Goal: Register for event/course

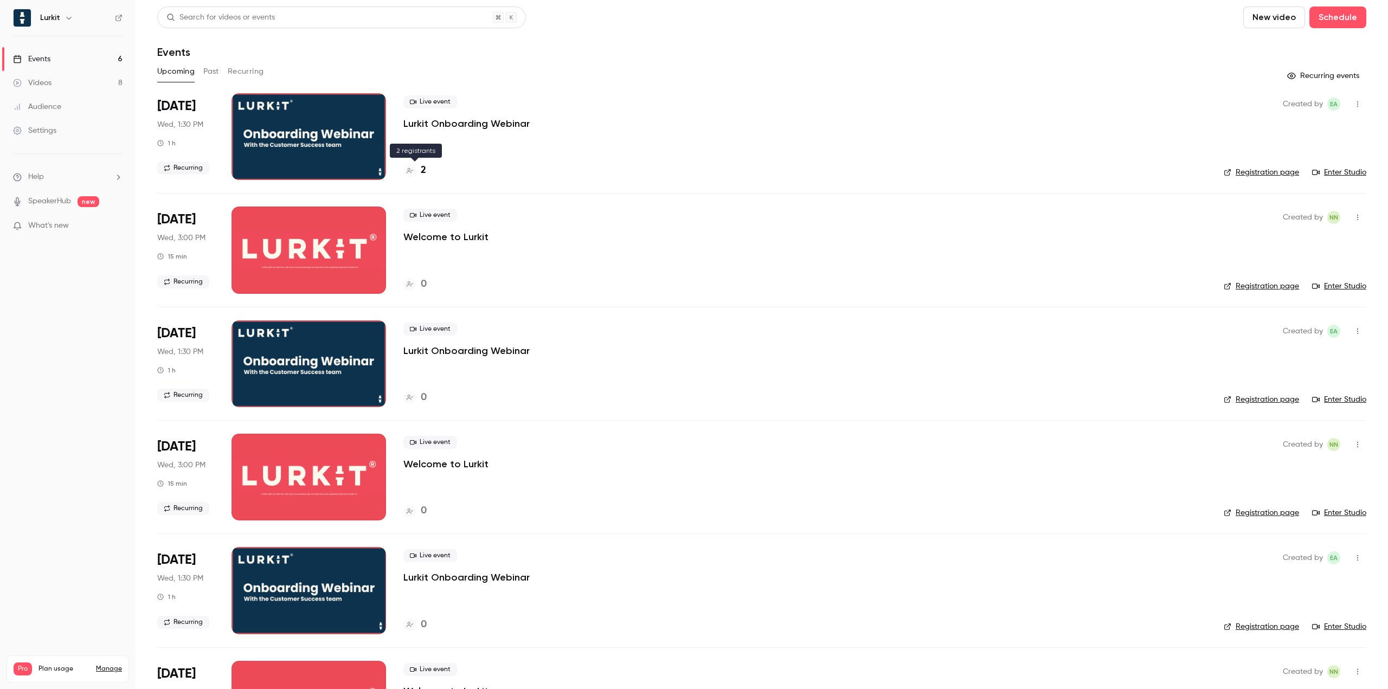
click at [420, 170] on div "2" at bounding box center [414, 170] width 23 height 15
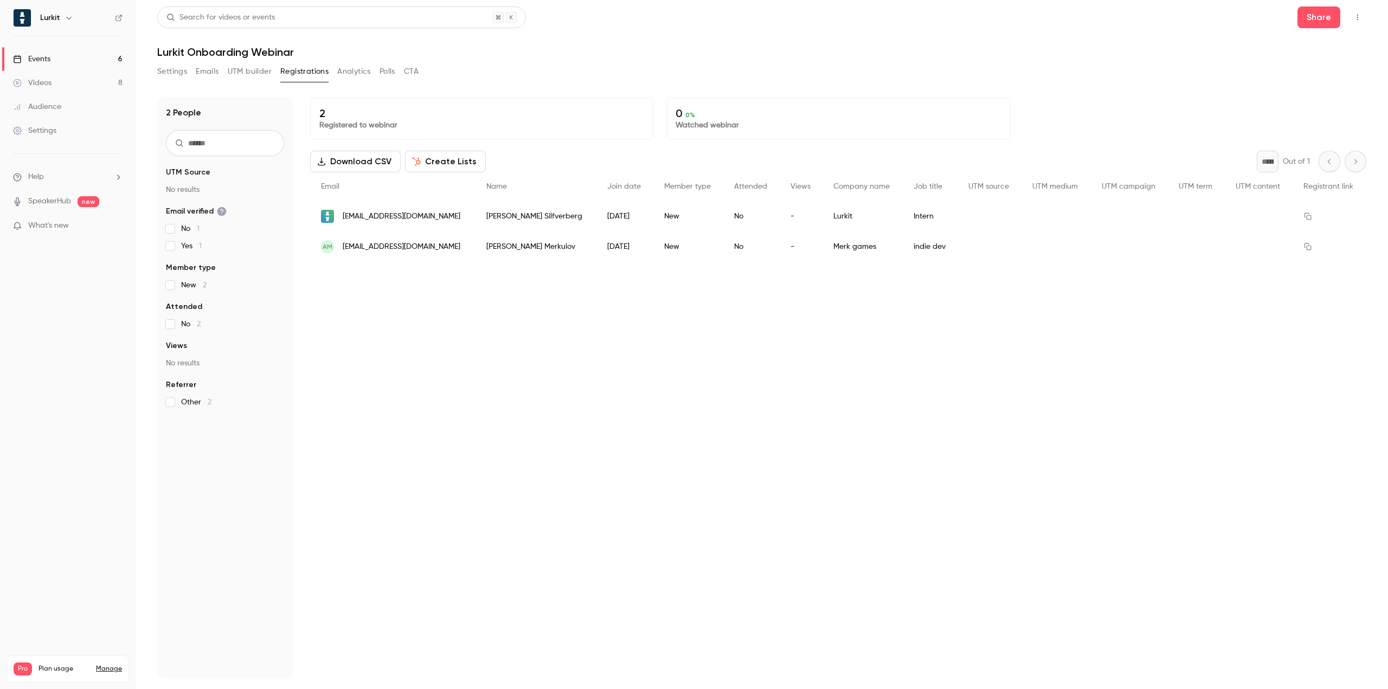
click at [645, 55] on h1 "Lurkit Onboarding Webinar" at bounding box center [761, 52] width 1209 height 13
click at [666, 44] on header "Search for videos or events Share Lurkit Onboarding Webinar" at bounding box center [761, 33] width 1209 height 52
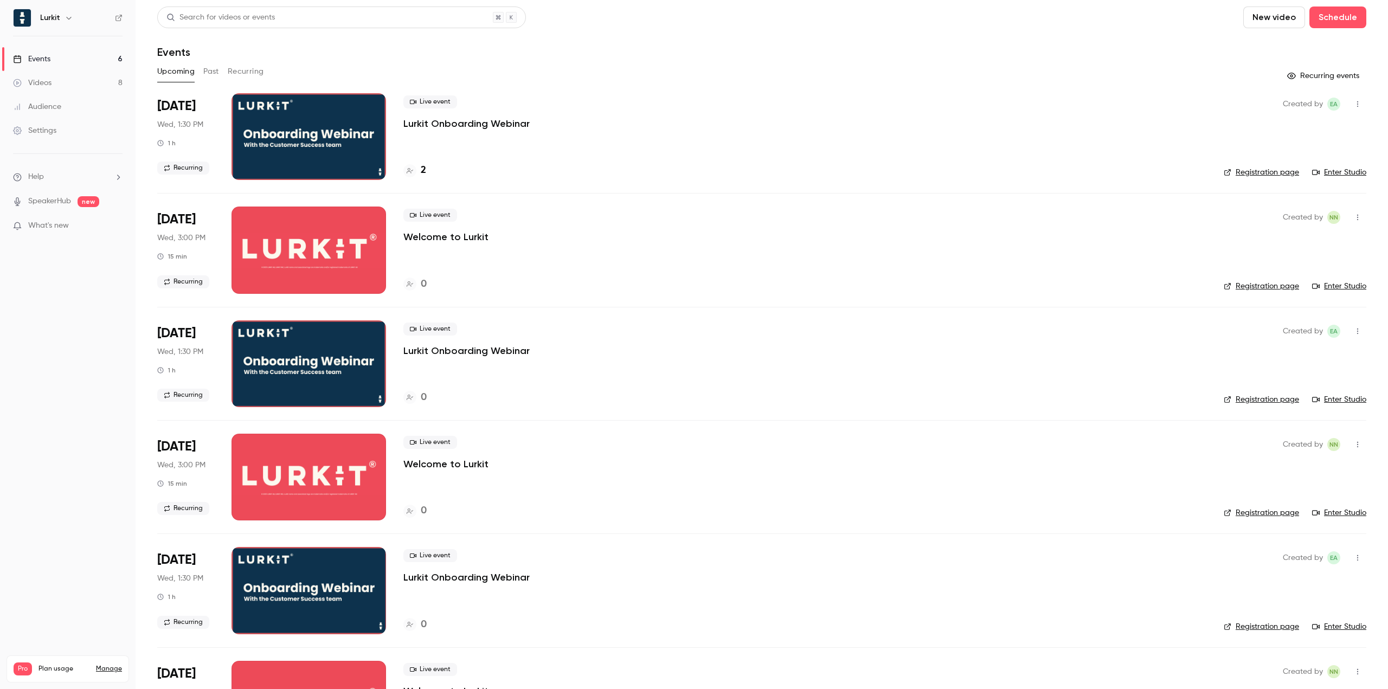
click at [1333, 170] on link "Enter Studio" at bounding box center [1339, 172] width 54 height 11
click at [416, 171] on div "2" at bounding box center [414, 170] width 23 height 15
